Goal: Check status

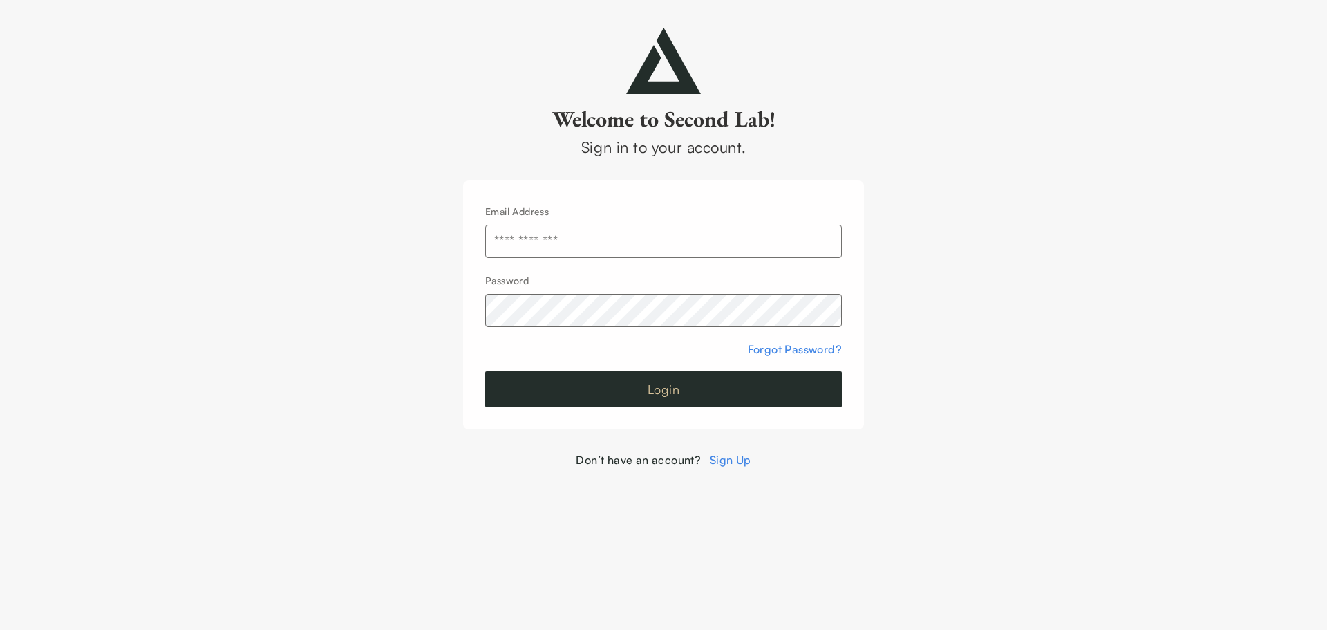
type input "**********"
click at [709, 397] on button "Login" at bounding box center [663, 389] width 357 height 36
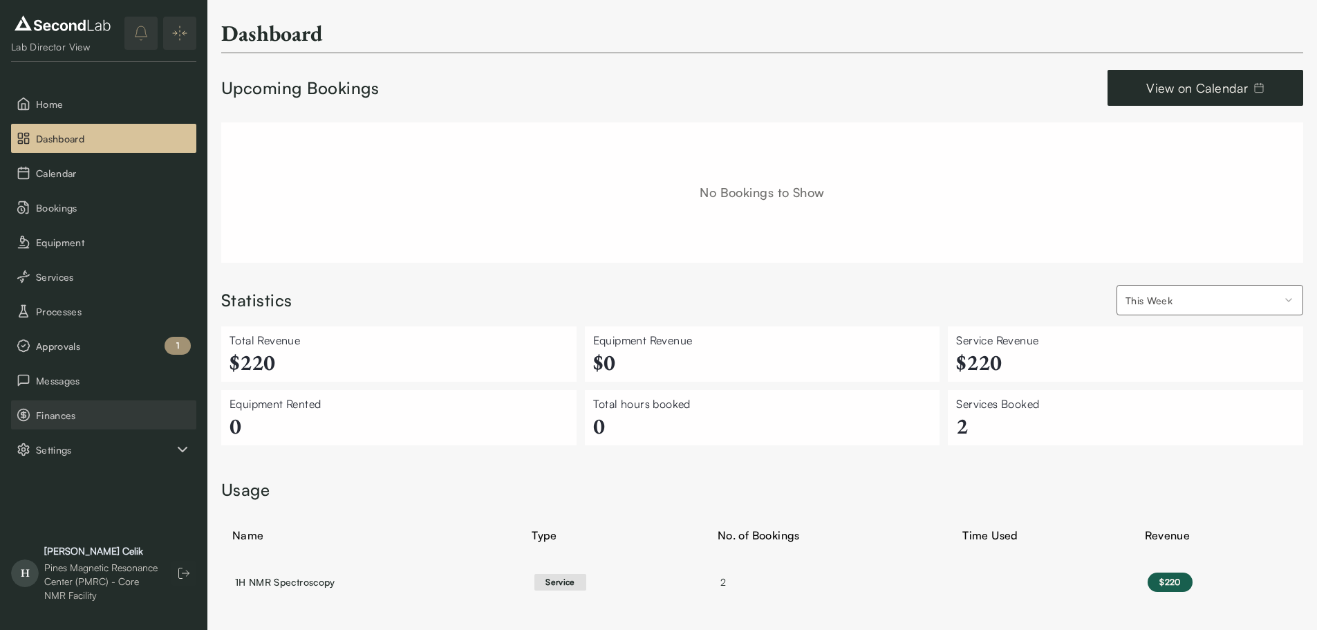
click at [109, 411] on span "Finances" at bounding box center [113, 415] width 155 height 15
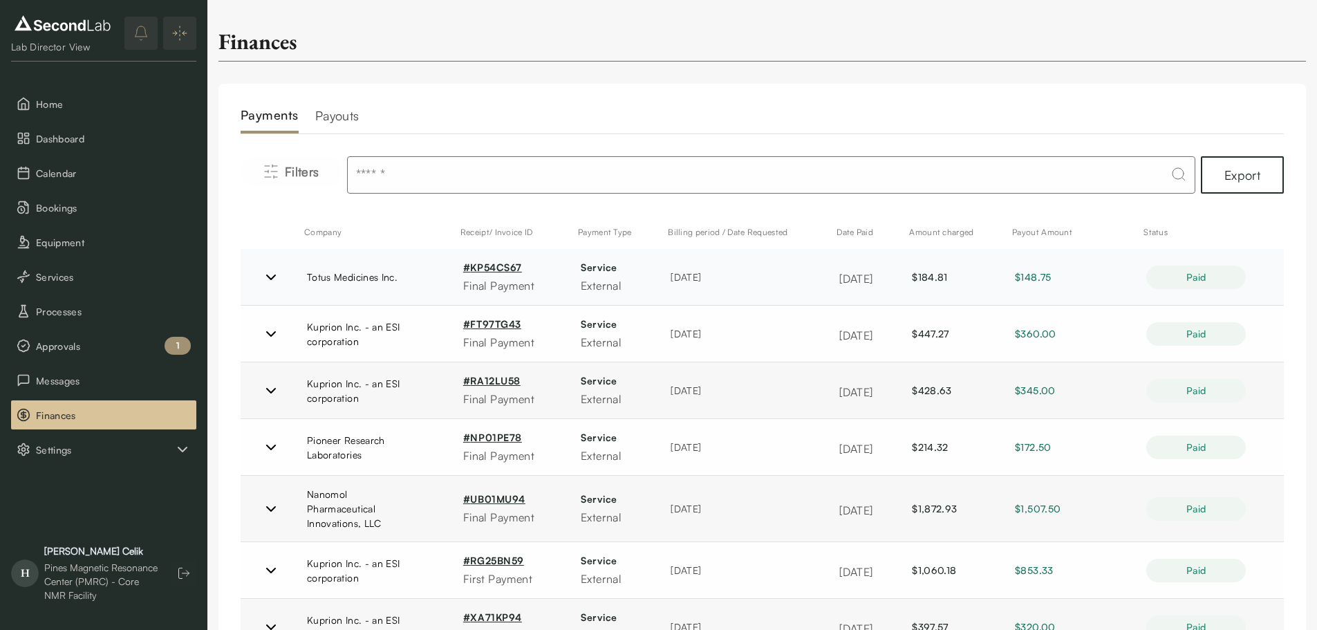
scroll to position [102, 0]
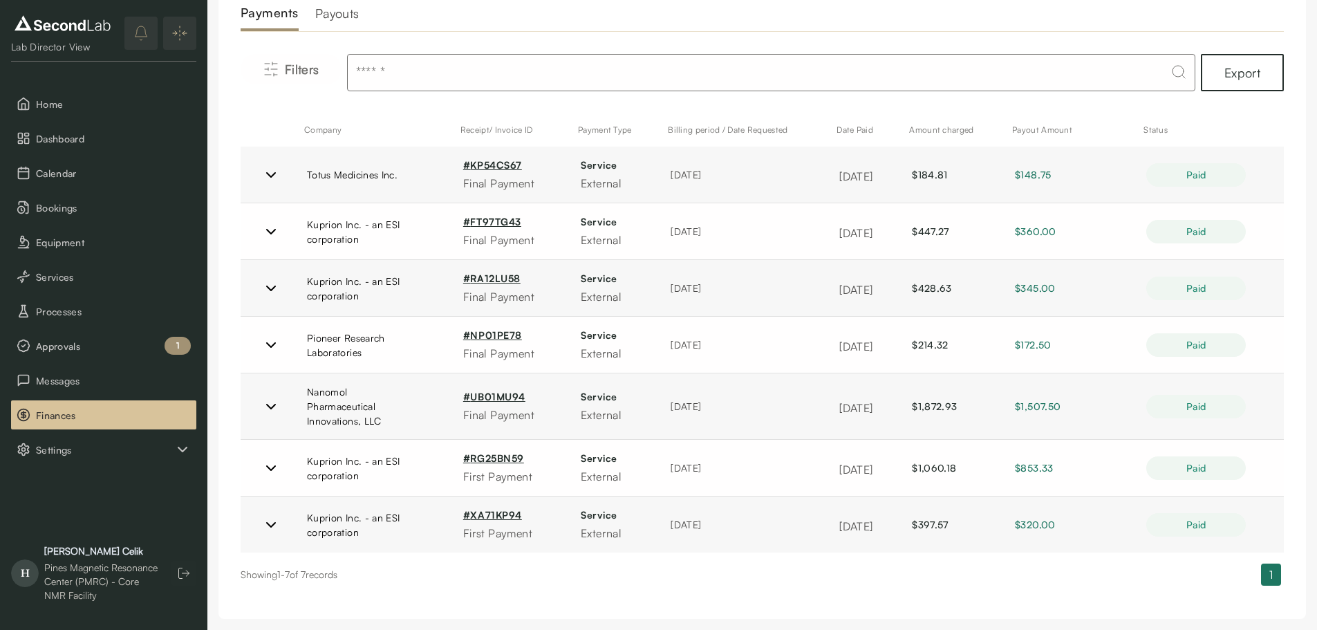
click at [331, 21] on h2 "Payouts" at bounding box center [337, 17] width 44 height 28
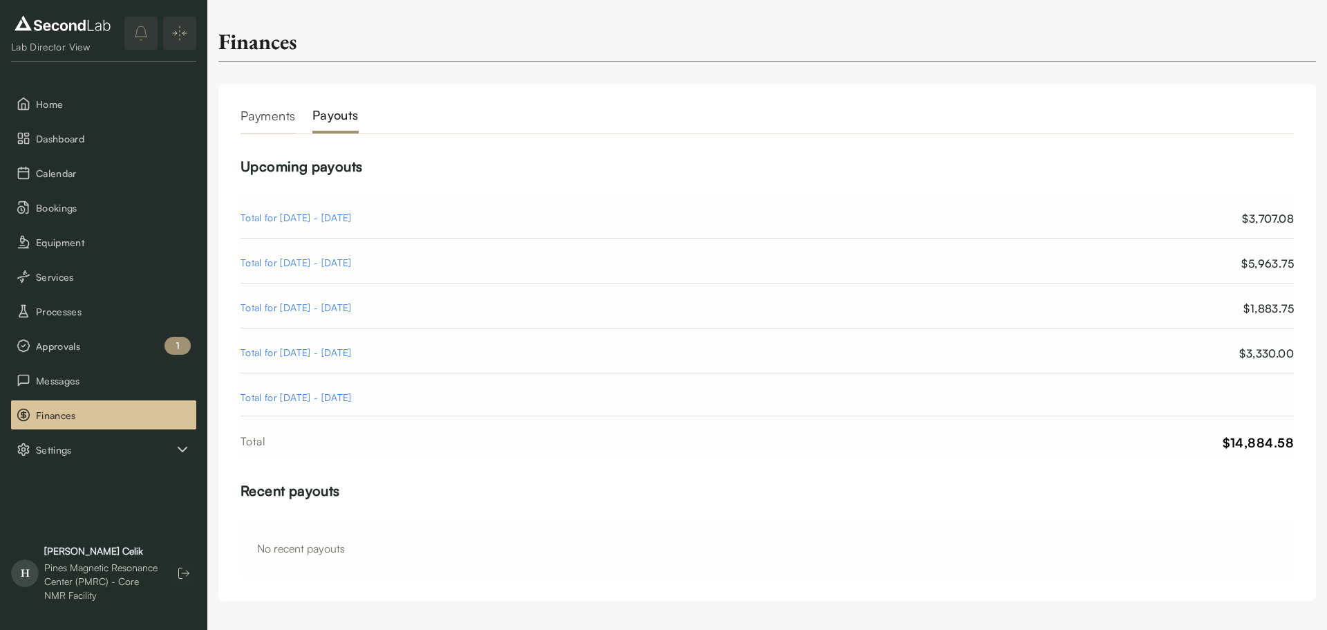
click at [523, 472] on div "Upcoming payouts Total for [DATE] - [DATE] $3,707.08 Total for [DATE] - [DATE] …" at bounding box center [767, 367] width 1053 height 422
click at [352, 217] on div "Total for [DATE] - [DATE]" at bounding box center [296, 218] width 111 height 17
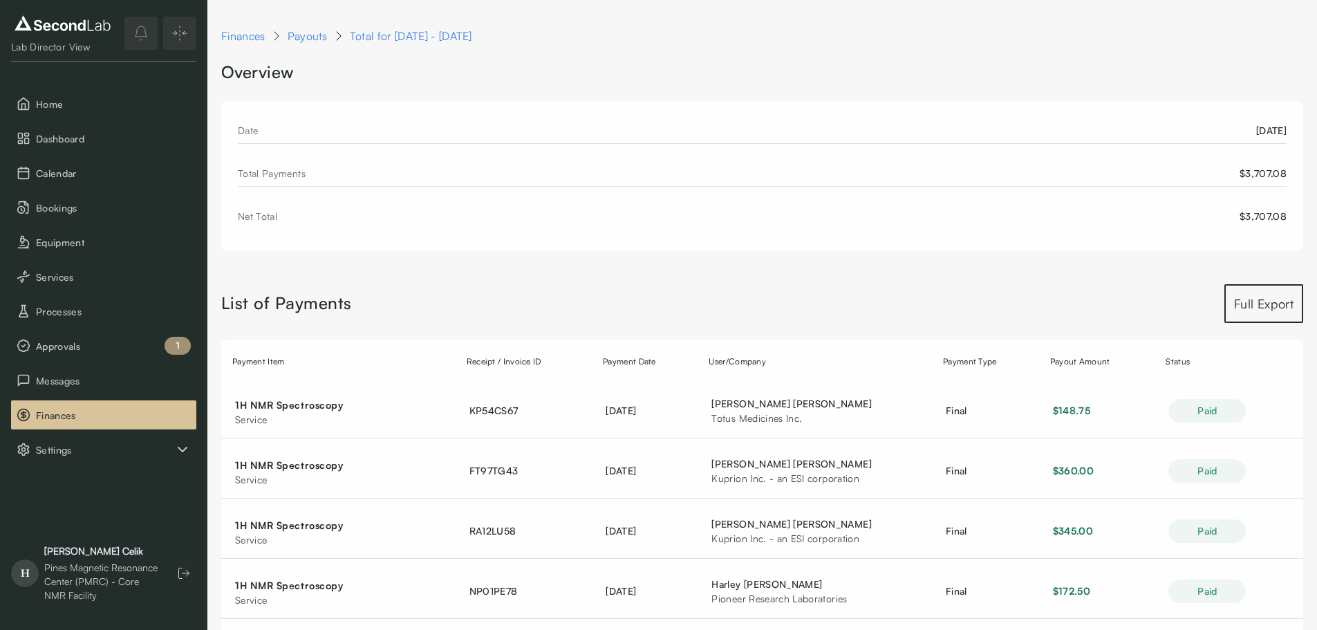
scroll to position [202, 0]
